Goal: Transaction & Acquisition: Purchase product/service

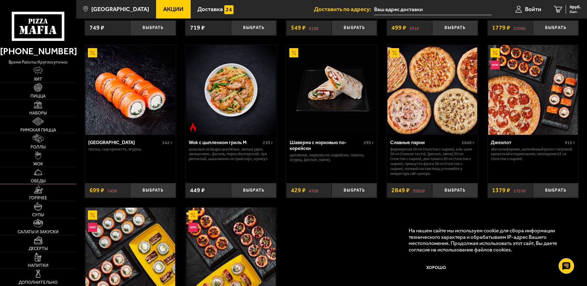
scroll to position [126, 0]
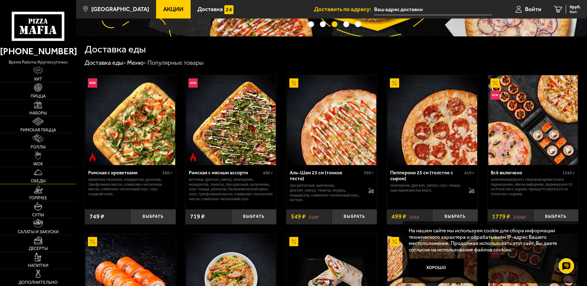
click at [43, 178] on link "Обеды" at bounding box center [38, 175] width 76 height 17
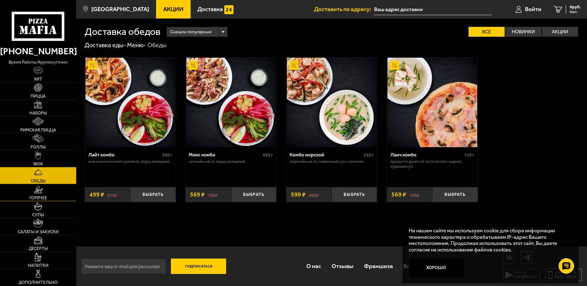
scroll to position [0, 0]
click at [38, 158] on img at bounding box center [38, 155] width 6 height 8
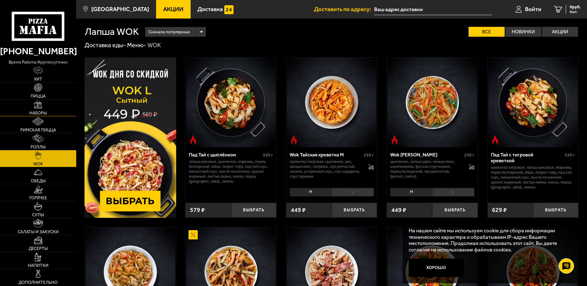
click at [40, 114] on span "Наборы" at bounding box center [38, 113] width 18 height 4
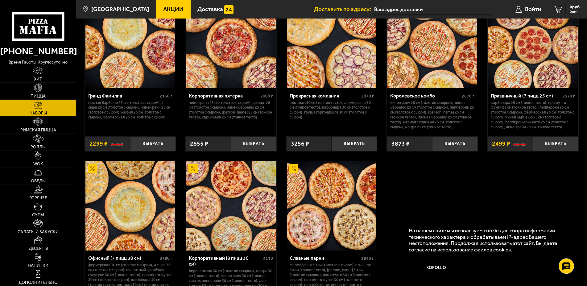
scroll to position [944, 0]
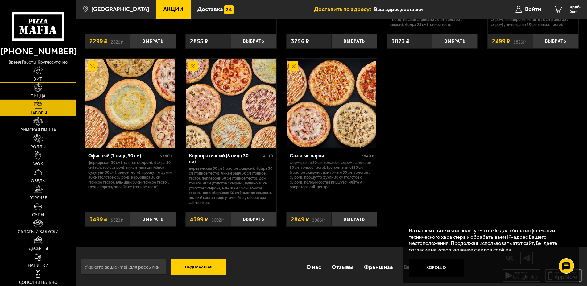
click at [37, 80] on span "Хит" at bounding box center [38, 79] width 8 height 4
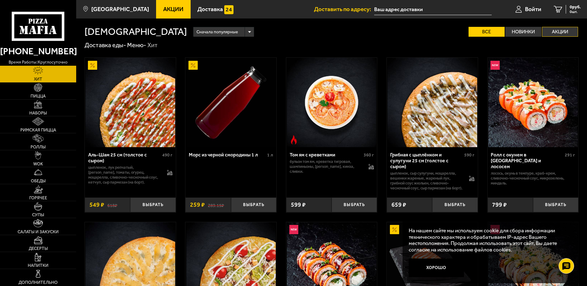
click at [553, 31] on label "Акции" at bounding box center [560, 32] width 36 height 10
click at [0, 0] on input "Акции" at bounding box center [0, 0] width 0 height 0
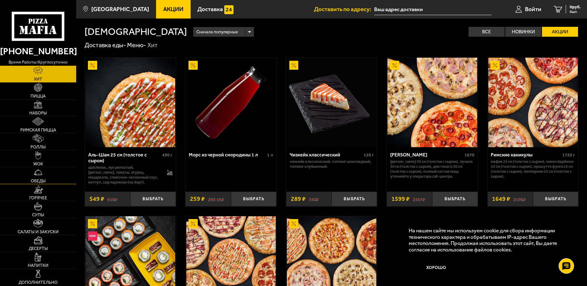
click at [44, 175] on link "Обеды" at bounding box center [38, 175] width 76 height 17
